Goal: Book appointment/travel/reservation

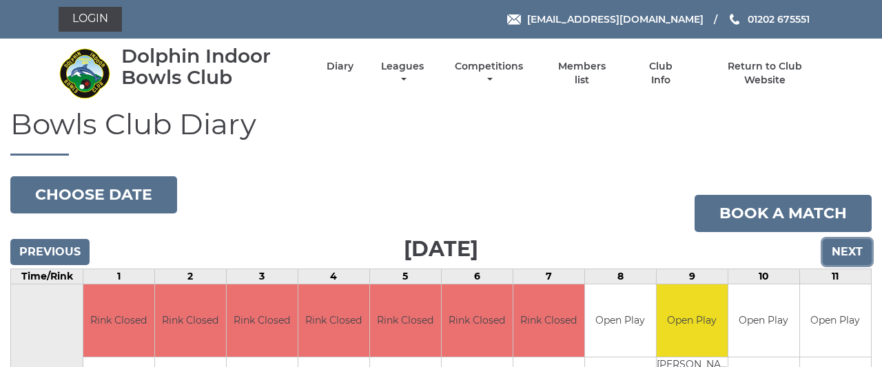
click at [848, 247] on input "Next" at bounding box center [847, 252] width 49 height 26
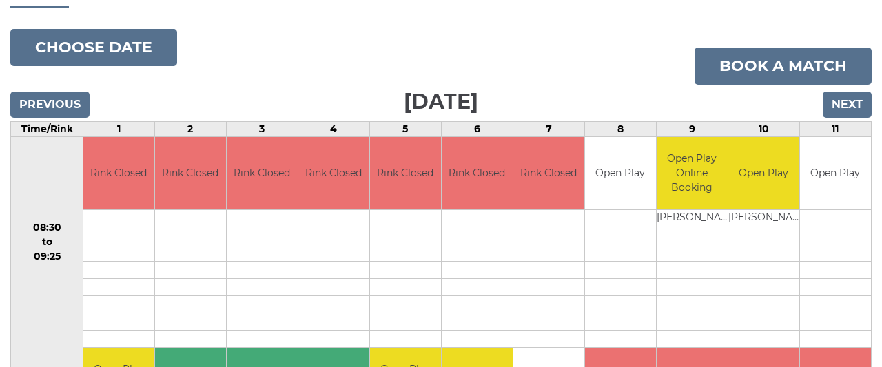
scroll to position [143, 0]
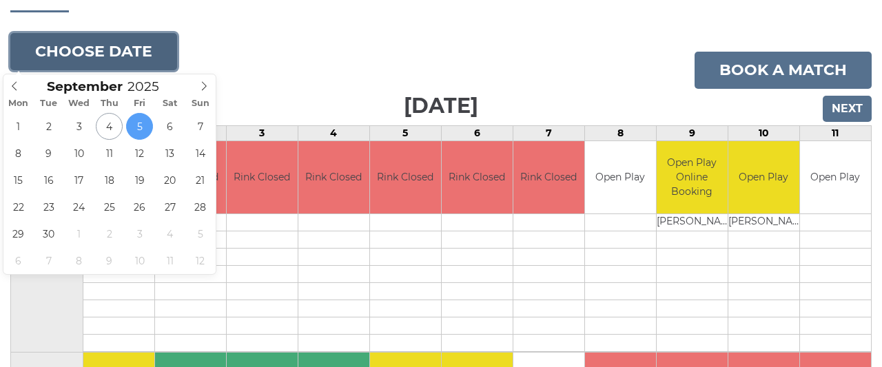
click at [137, 51] on button "Choose date" at bounding box center [93, 51] width 167 height 37
type input "2025-09-09"
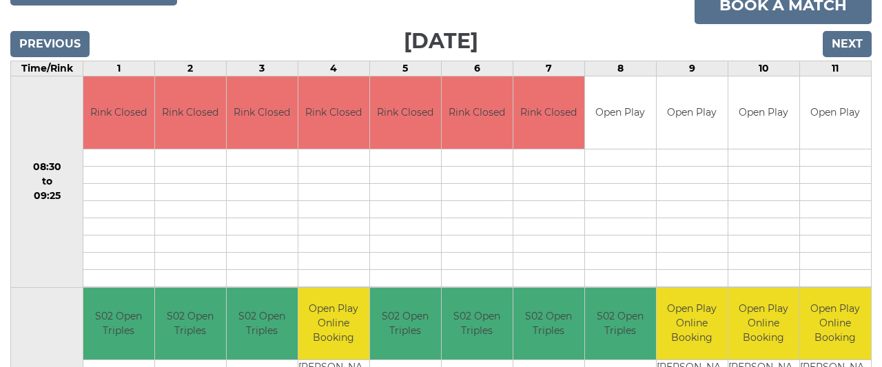
scroll to position [172, 0]
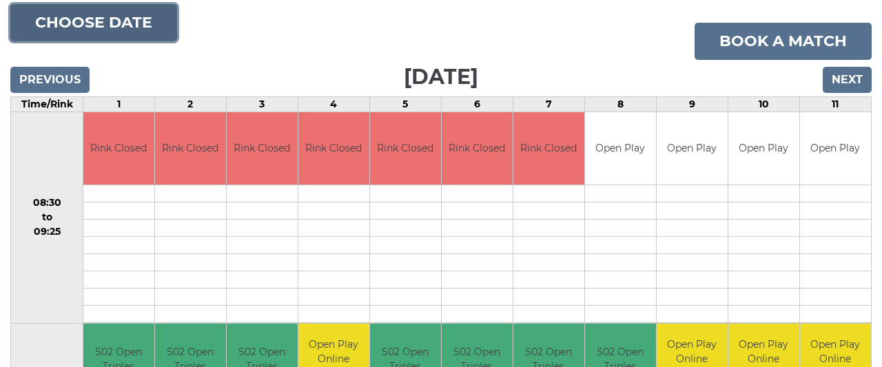
click at [143, 23] on button "Choose date" at bounding box center [93, 22] width 167 height 37
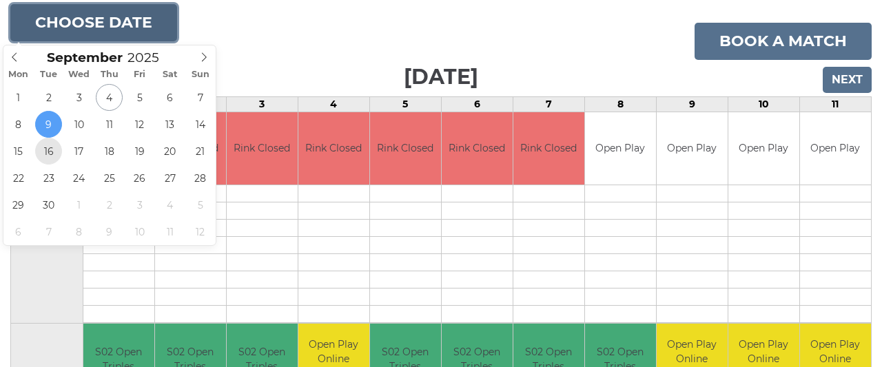
type input "2025-09-16"
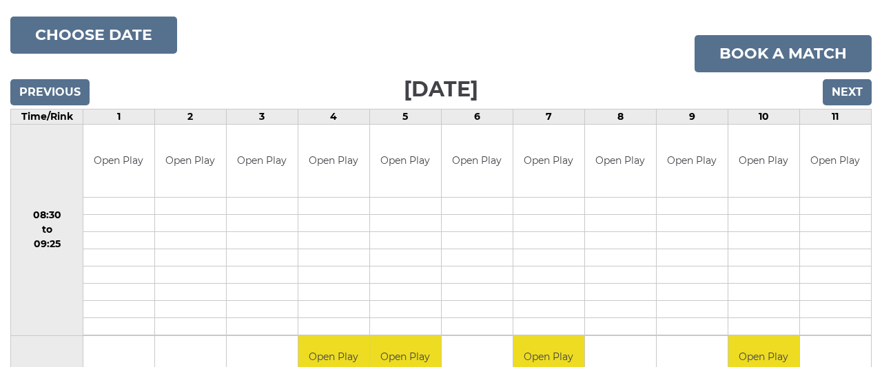
scroll to position [155, 0]
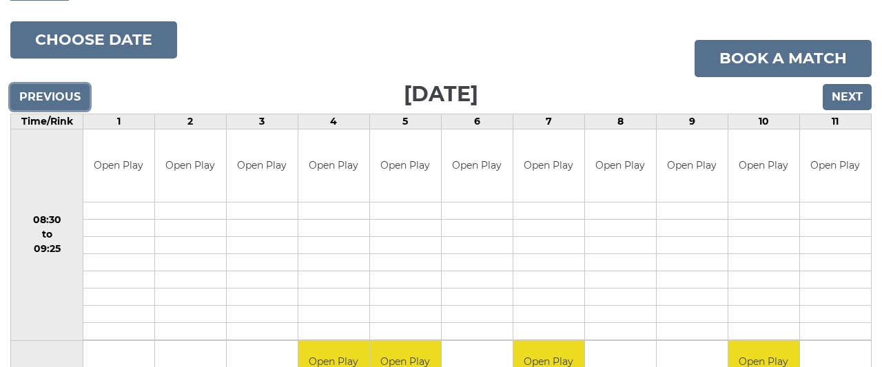
click at [70, 92] on input "Previous" at bounding box center [49, 97] width 79 height 26
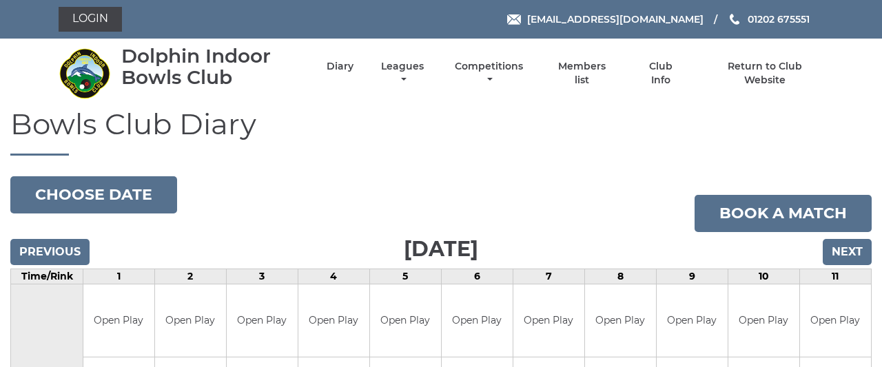
drag, startPoint x: 395, startPoint y: 237, endPoint x: 453, endPoint y: 247, distance: 58.1
click at [453, 247] on div "Previous Next" at bounding box center [440, 242] width 861 height 21
click at [852, 250] on input "Next" at bounding box center [847, 252] width 49 height 26
